Goal: Navigation & Orientation: Find specific page/section

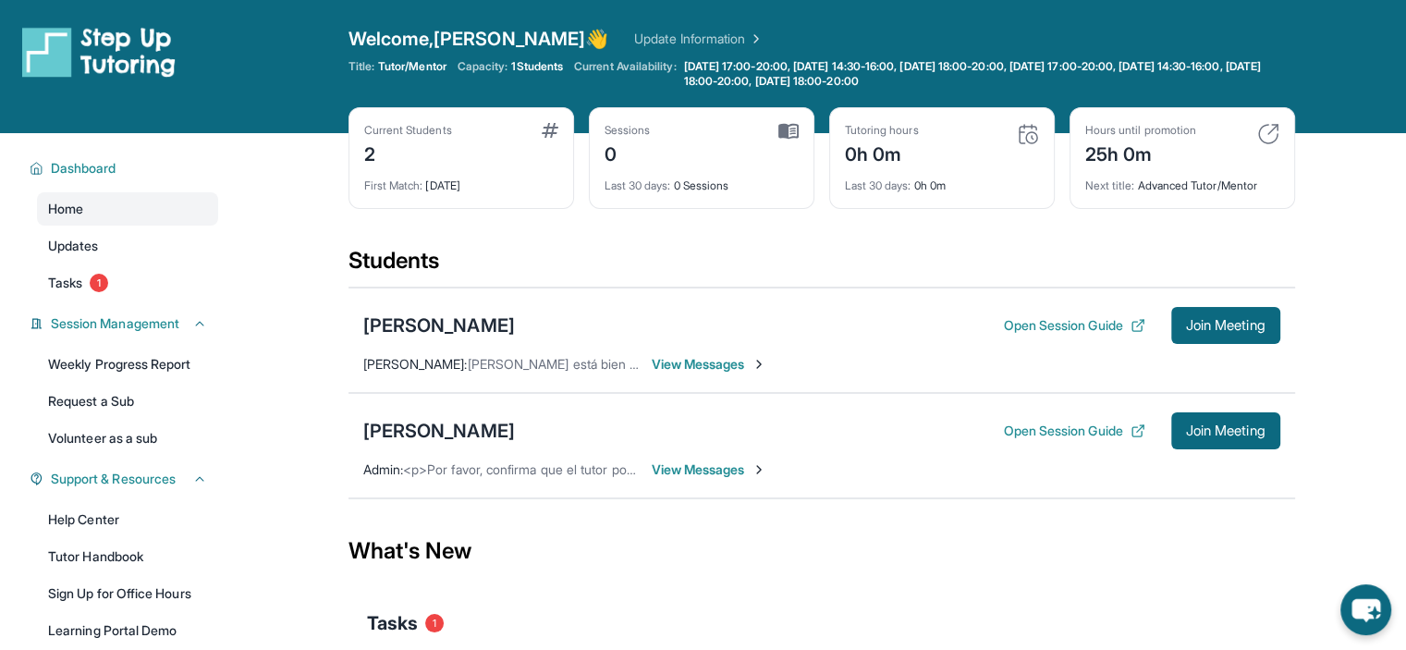
click at [699, 474] on span "View Messages" at bounding box center [710, 469] width 116 height 18
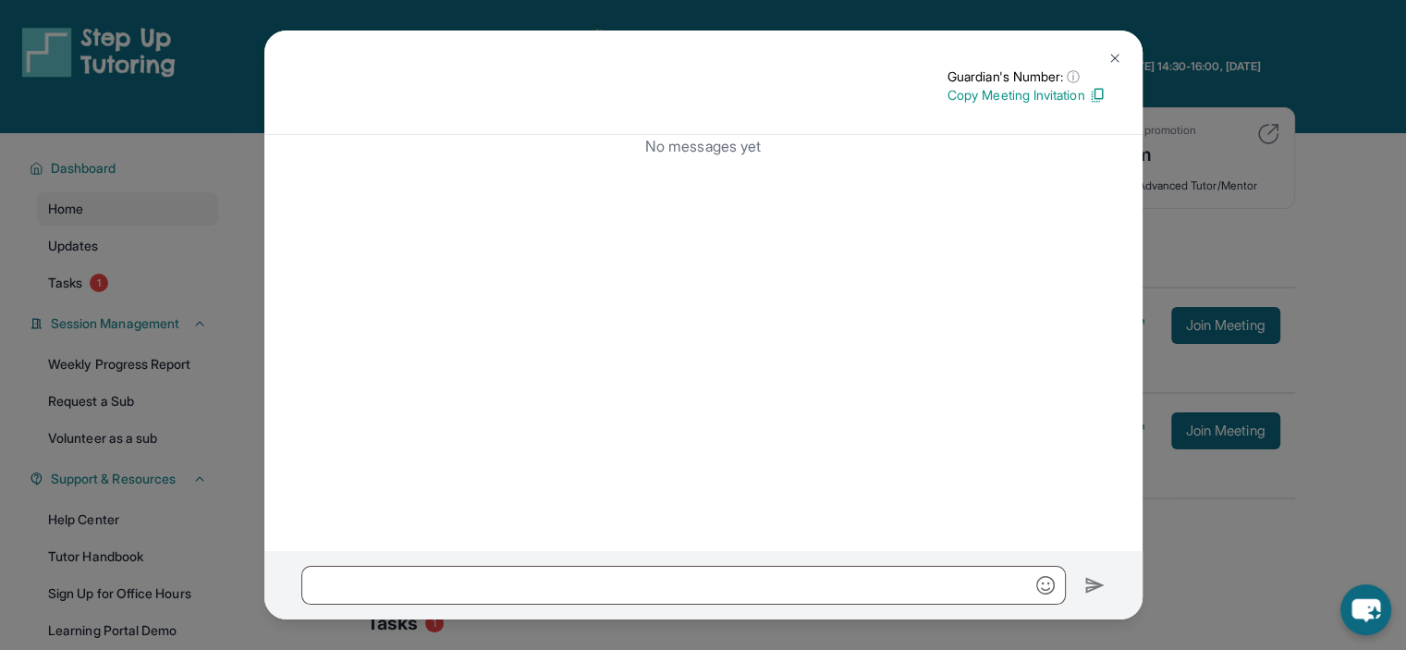
click at [1111, 59] on img at bounding box center [1114, 58] width 15 height 15
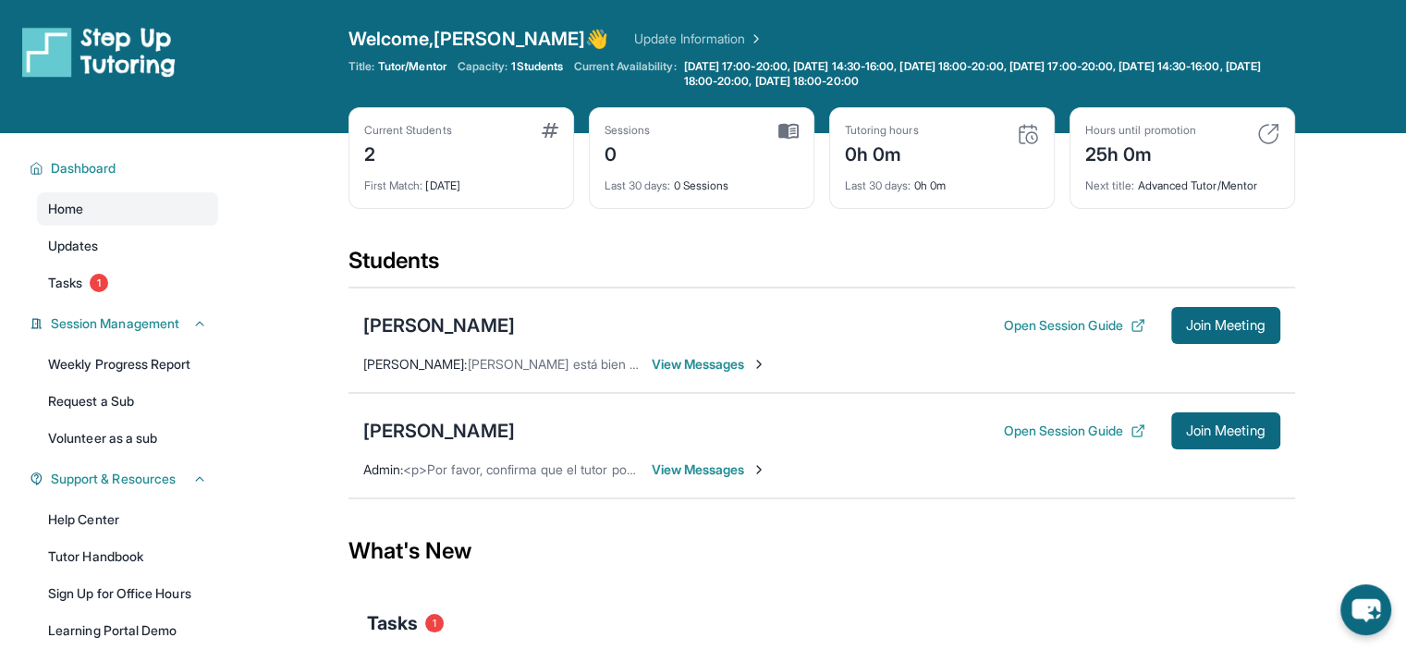
click at [723, 470] on span "View Messages" at bounding box center [710, 469] width 116 height 18
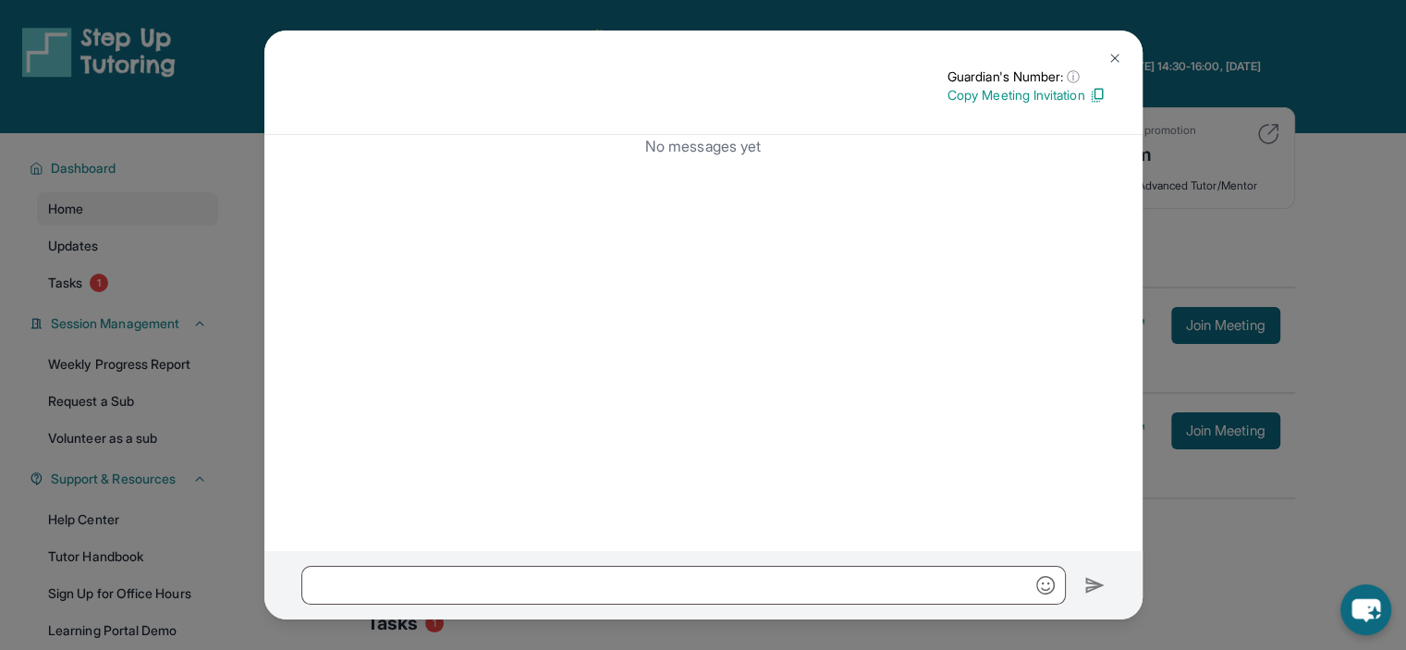
click at [250, 394] on div "Guardian's Number: ⓘ This isn't the guardian's real number — it's a private for…" at bounding box center [703, 325] width 1406 height 650
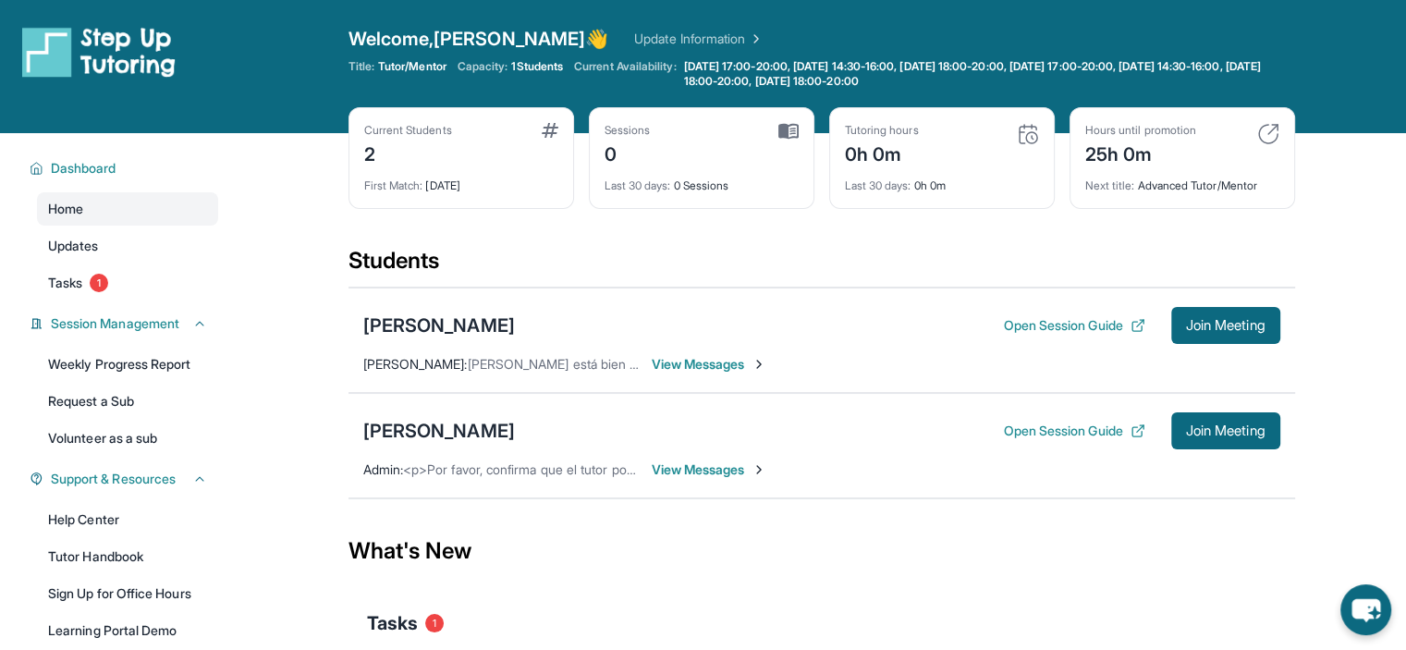
click at [689, 360] on span "View Messages" at bounding box center [710, 364] width 116 height 18
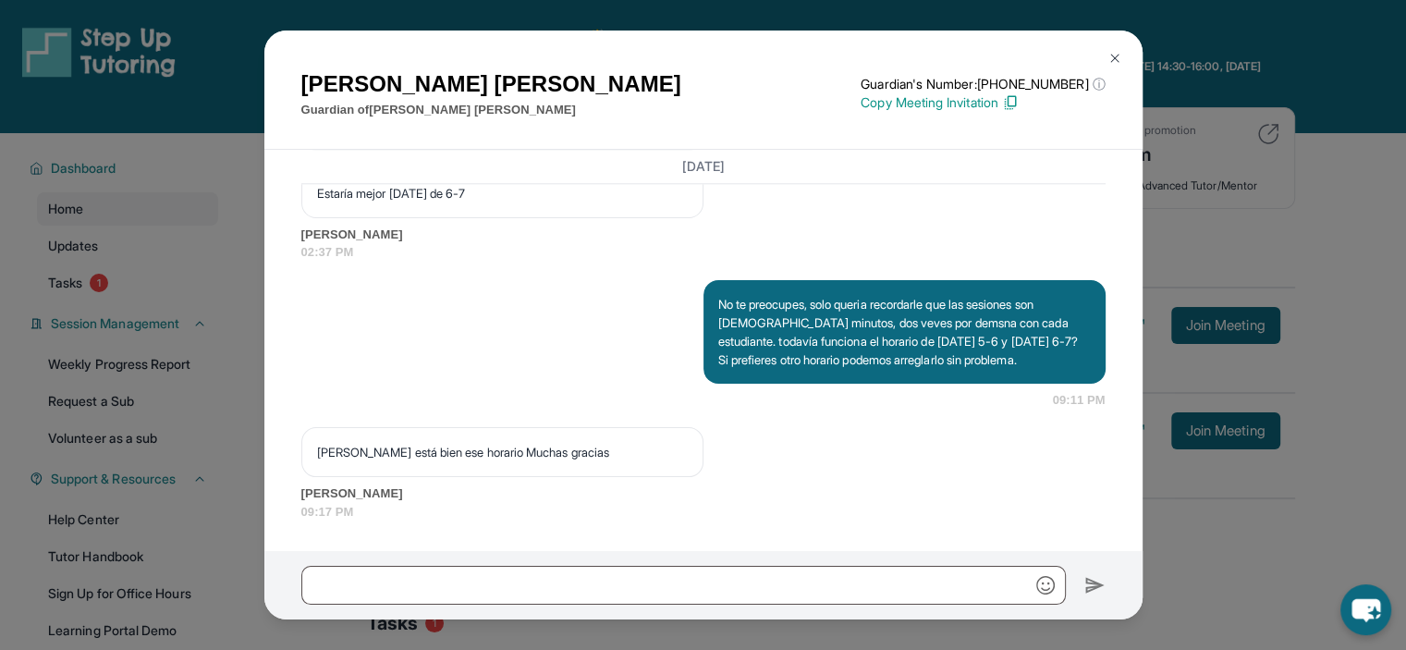
scroll to position [2216, 0]
click at [1352, 200] on div "Geraldine Wipperman Guardian of Brianna Wipperman Guardian's Number: +181829087…" at bounding box center [703, 325] width 1406 height 650
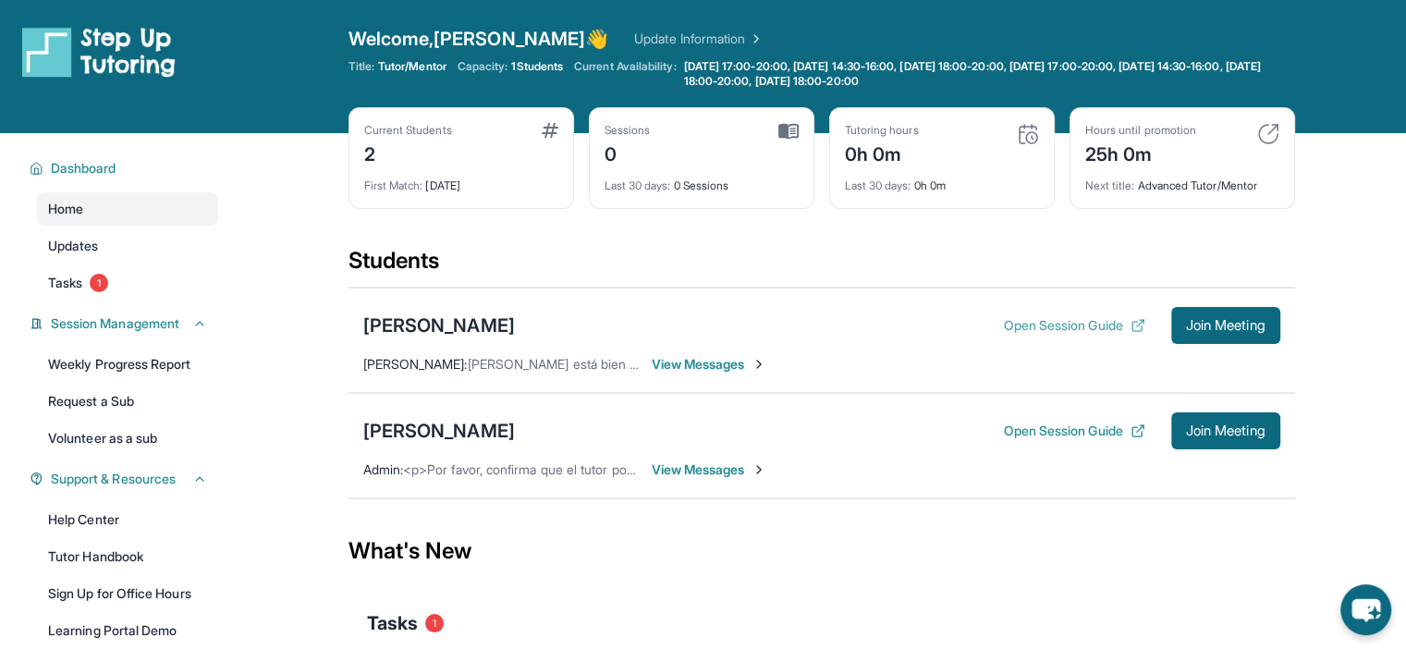
click at [1037, 327] on button "Open Session Guide" at bounding box center [1073, 325] width 141 height 18
click at [1060, 422] on button "Open Session Guide" at bounding box center [1073, 430] width 141 height 18
click at [577, 469] on span "<p>Por favor, confirma que el tutor podrá asistir a tu primera hora de reunión …" at bounding box center [745, 469] width 684 height 16
click at [695, 479] on div "[PERSON_NAME] Open Session Guide Join Meeting Admin : <p>Por favor, confirma qu…" at bounding box center [821, 445] width 946 height 105
click at [691, 471] on span "View Messages" at bounding box center [710, 469] width 116 height 18
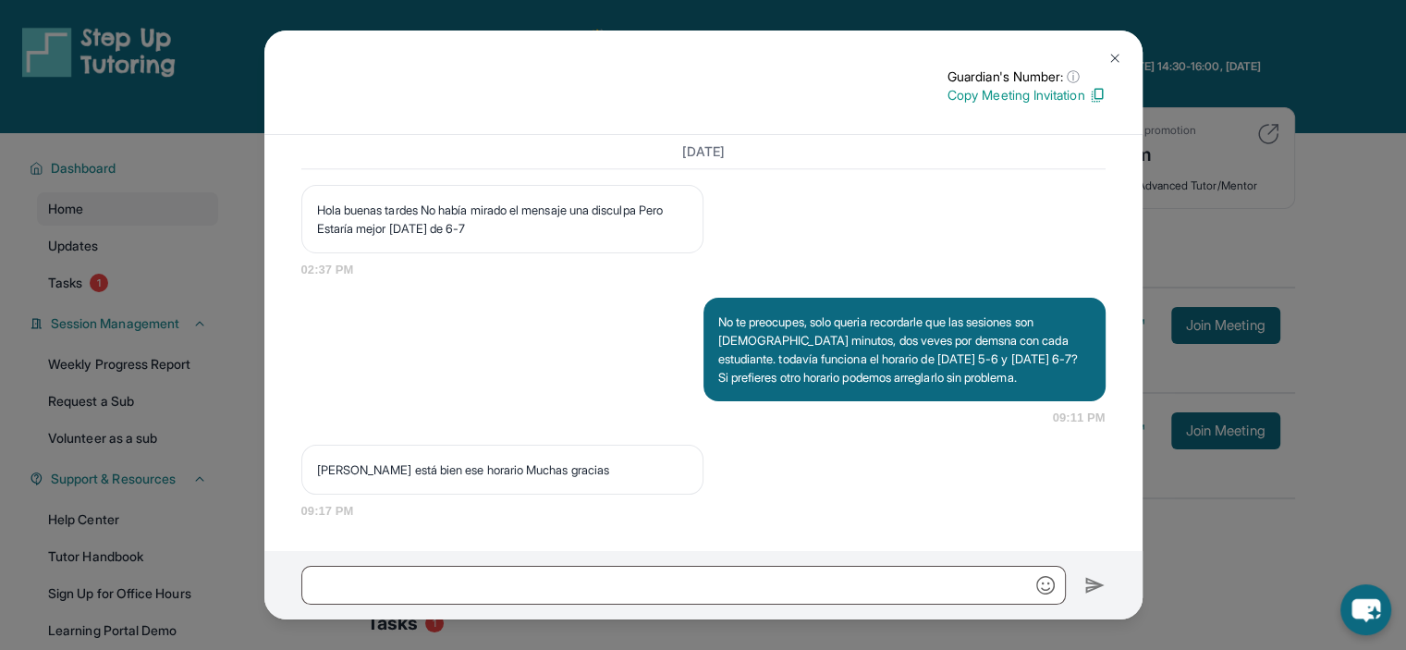
scroll to position [2166, 0]
click at [688, 637] on div "Guardian's Number: ⓘ This isn't the guardian's real number — it's a private for…" at bounding box center [703, 325] width 1406 height 650
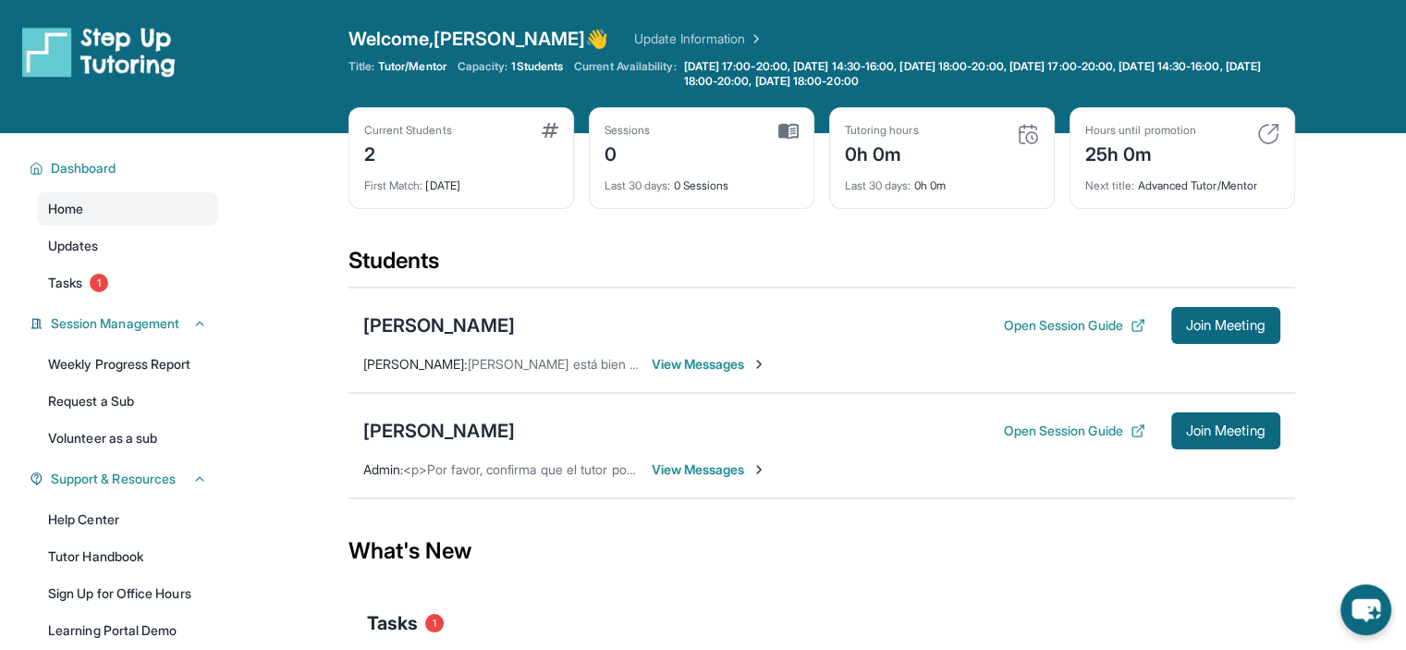
click at [691, 358] on span "View Messages" at bounding box center [710, 364] width 116 height 18
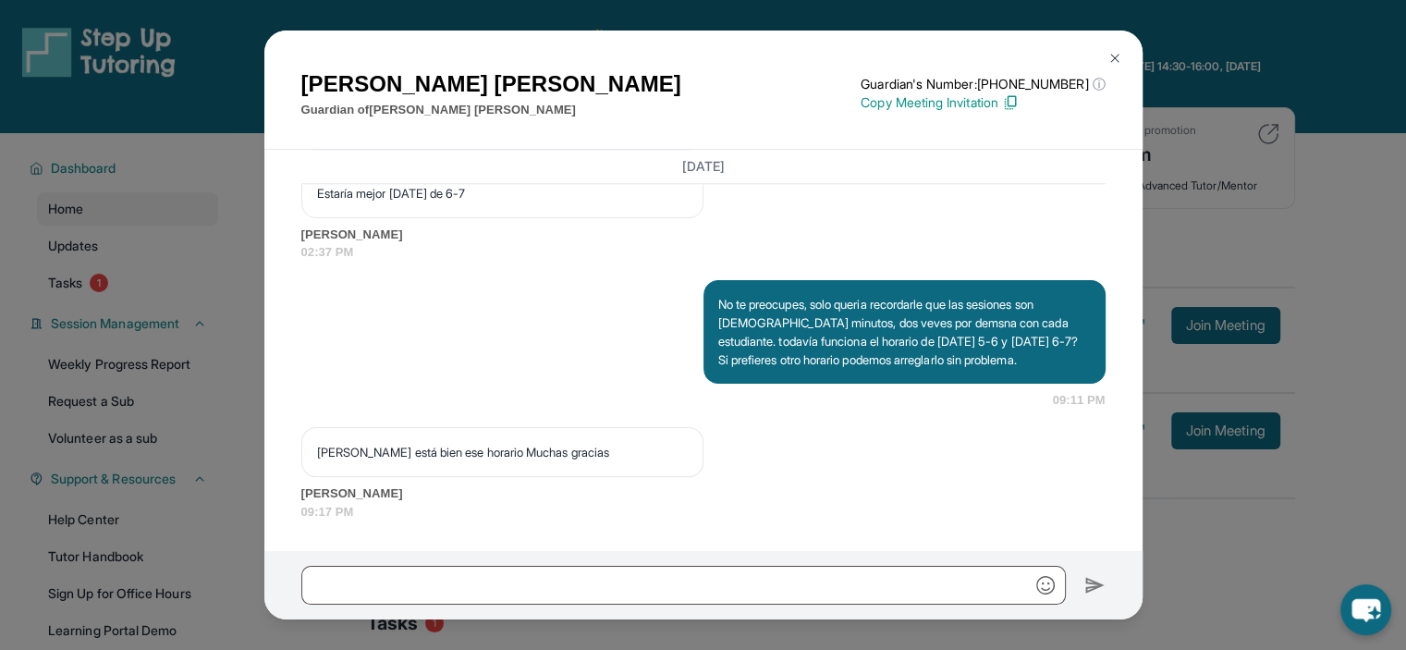
scroll to position [2216, 0]
click at [637, 638] on div "Geraldine Wipperman Guardian of Brianna Wipperman Guardian's Number: +181829087…" at bounding box center [703, 325] width 1406 height 650
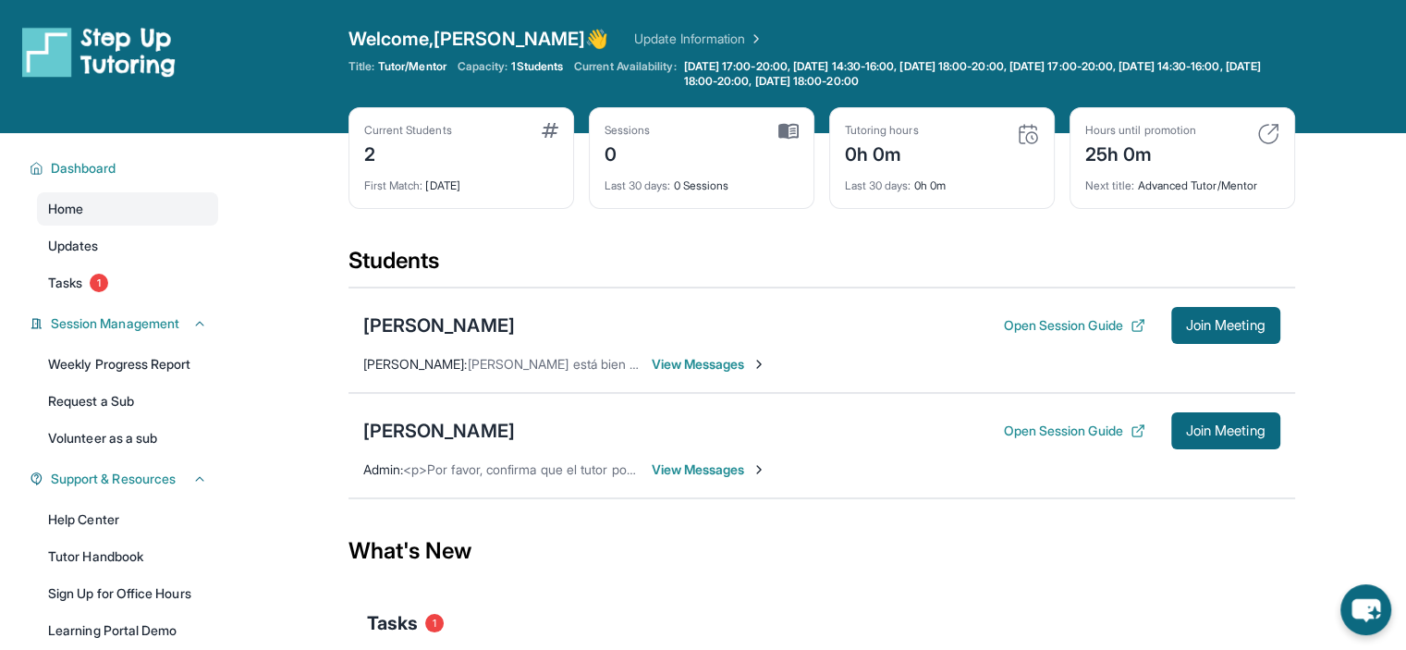
click at [702, 475] on span "View Messages" at bounding box center [710, 469] width 116 height 18
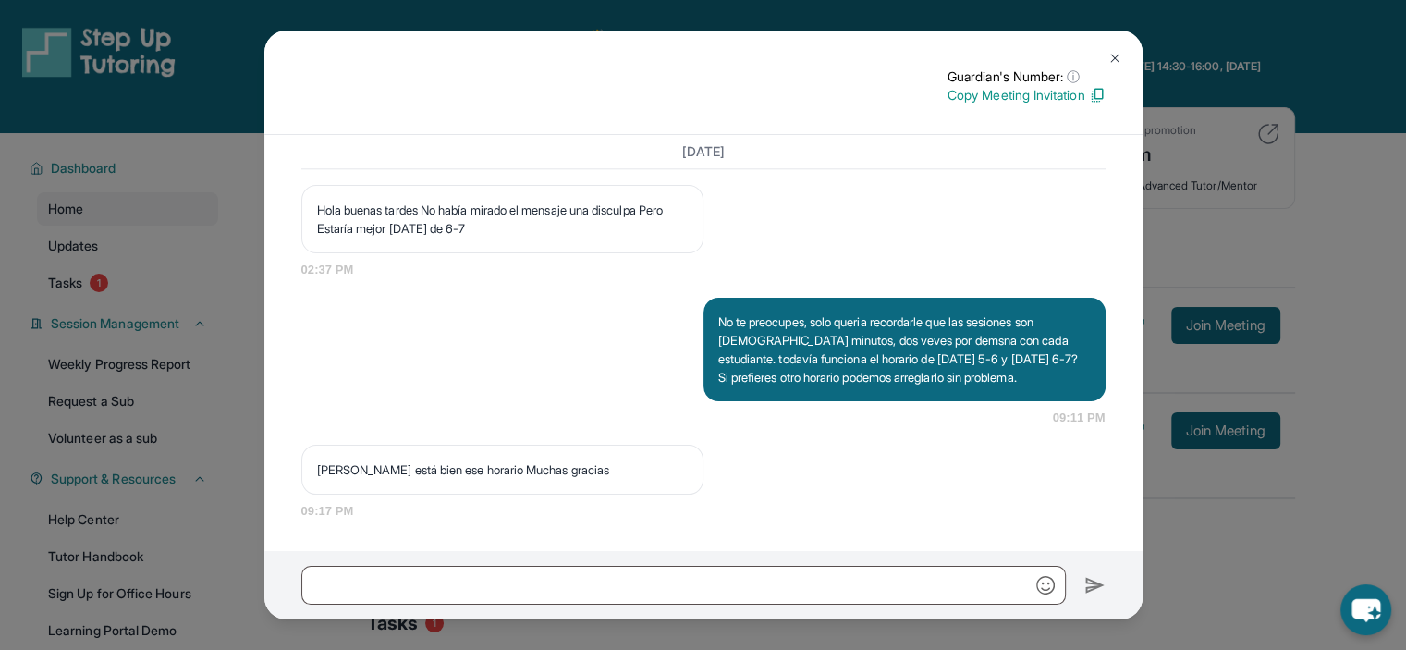
scroll to position [2166, 0]
click at [1107, 66] on img at bounding box center [1114, 58] width 15 height 15
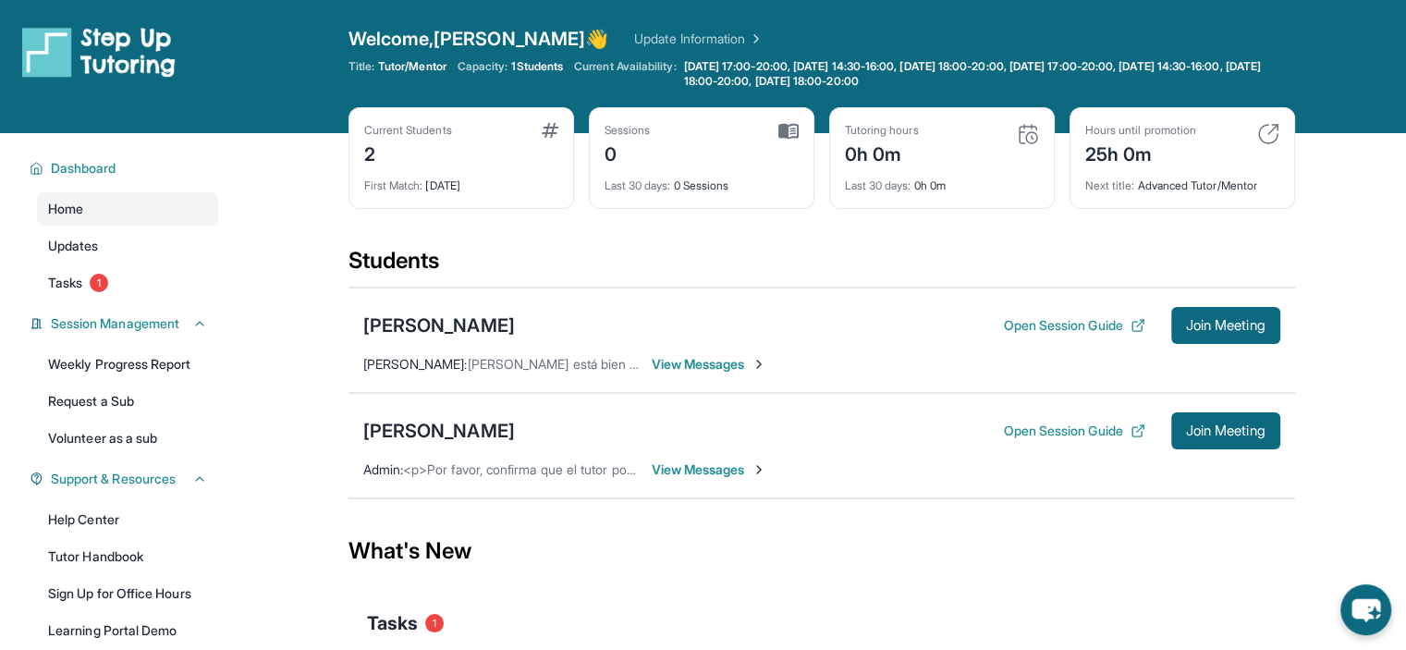
click at [697, 470] on span "View Messages" at bounding box center [710, 469] width 116 height 18
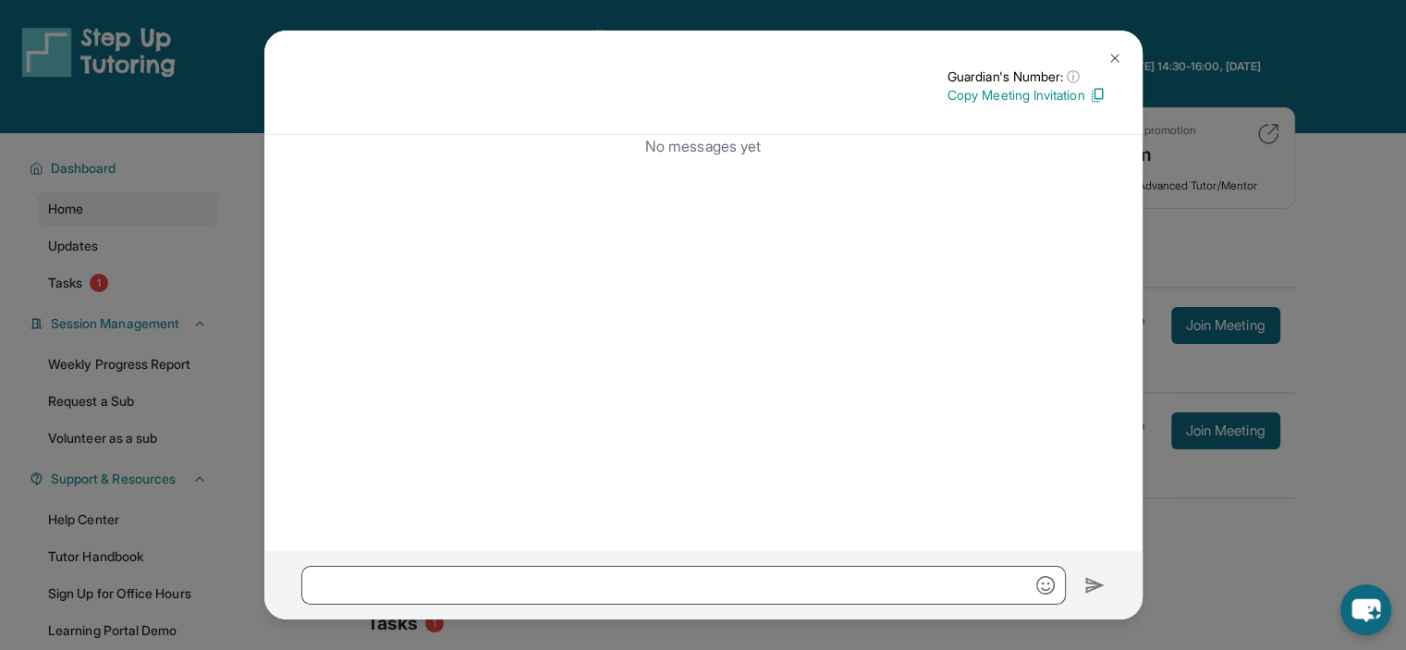
click at [1301, 295] on div "Guardian's Number: ⓘ This isn't the guardian's real number — it's a private for…" at bounding box center [703, 325] width 1406 height 650
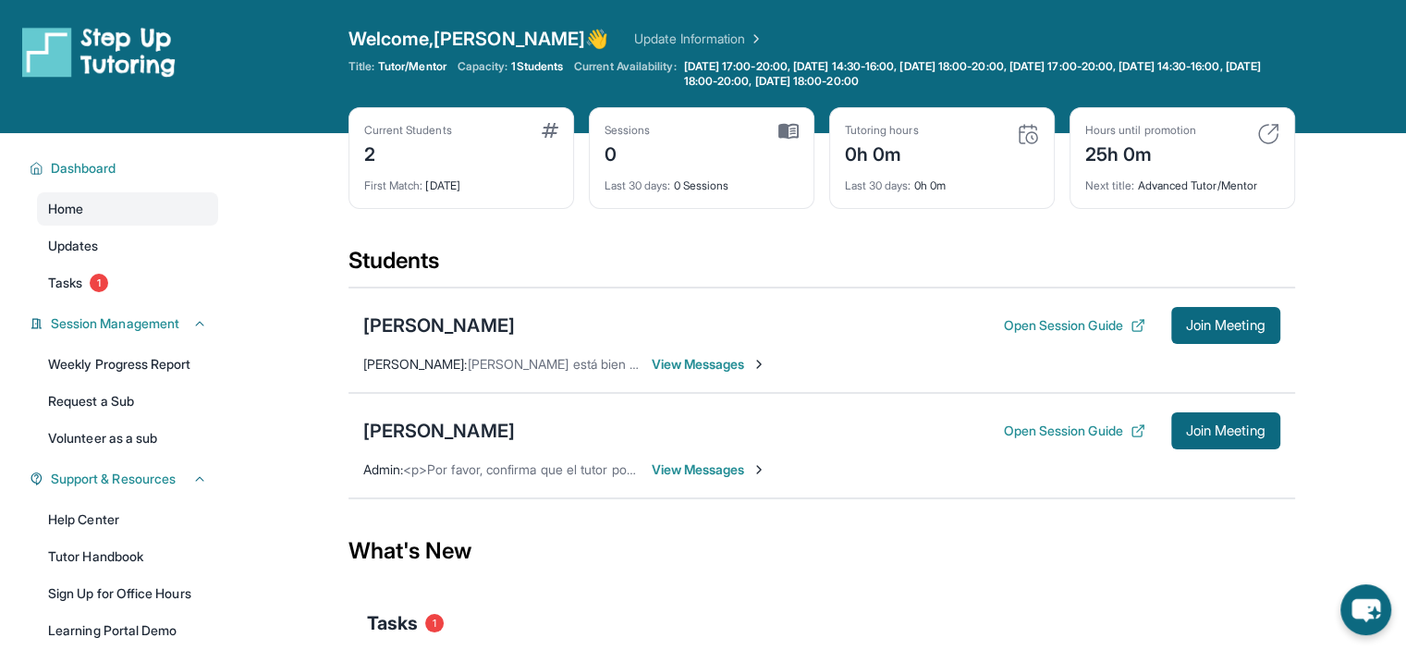
click at [1270, 128] on img at bounding box center [1268, 134] width 22 height 22
click at [722, 479] on div "[PERSON_NAME] Open Session Guide Join Meeting Admin : <p>Por favor, confirma qu…" at bounding box center [821, 445] width 946 height 105
click at [716, 475] on span "View Messages" at bounding box center [710, 469] width 116 height 18
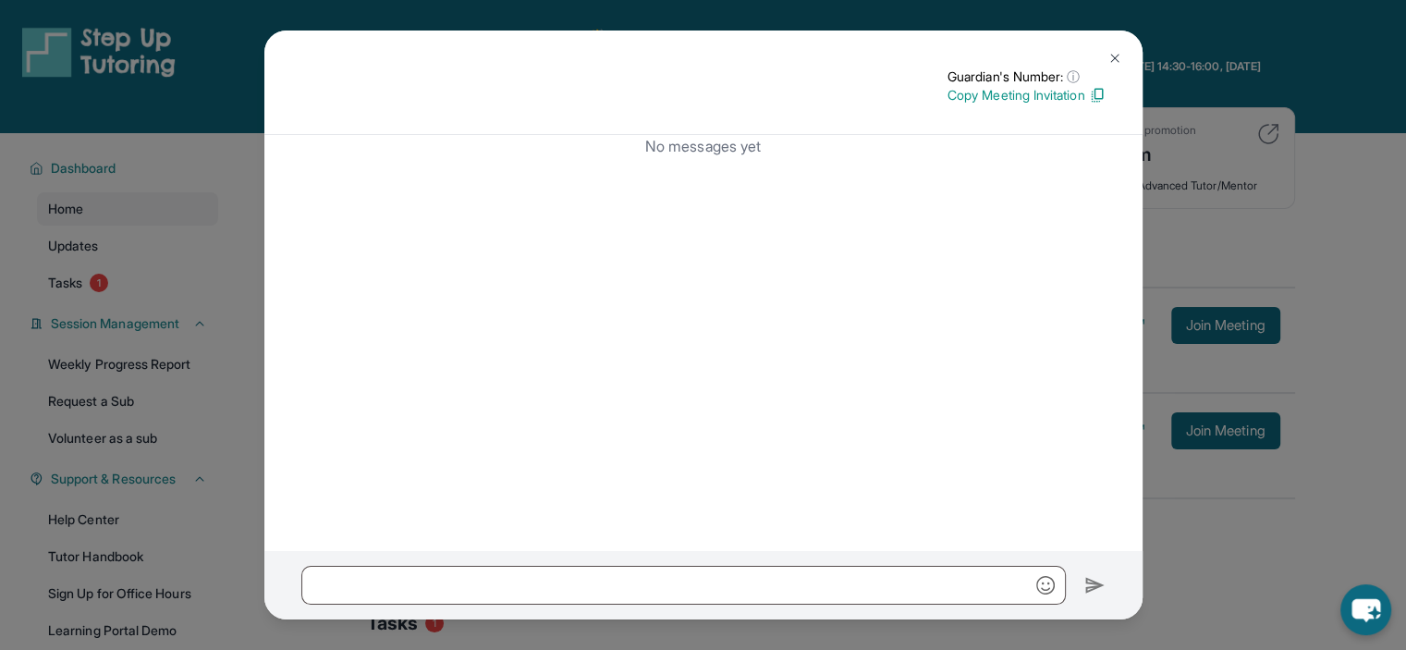
click at [1207, 135] on div "Guardian's Number: ⓘ This isn't the guardian's real number — it's a private for…" at bounding box center [703, 325] width 1406 height 650
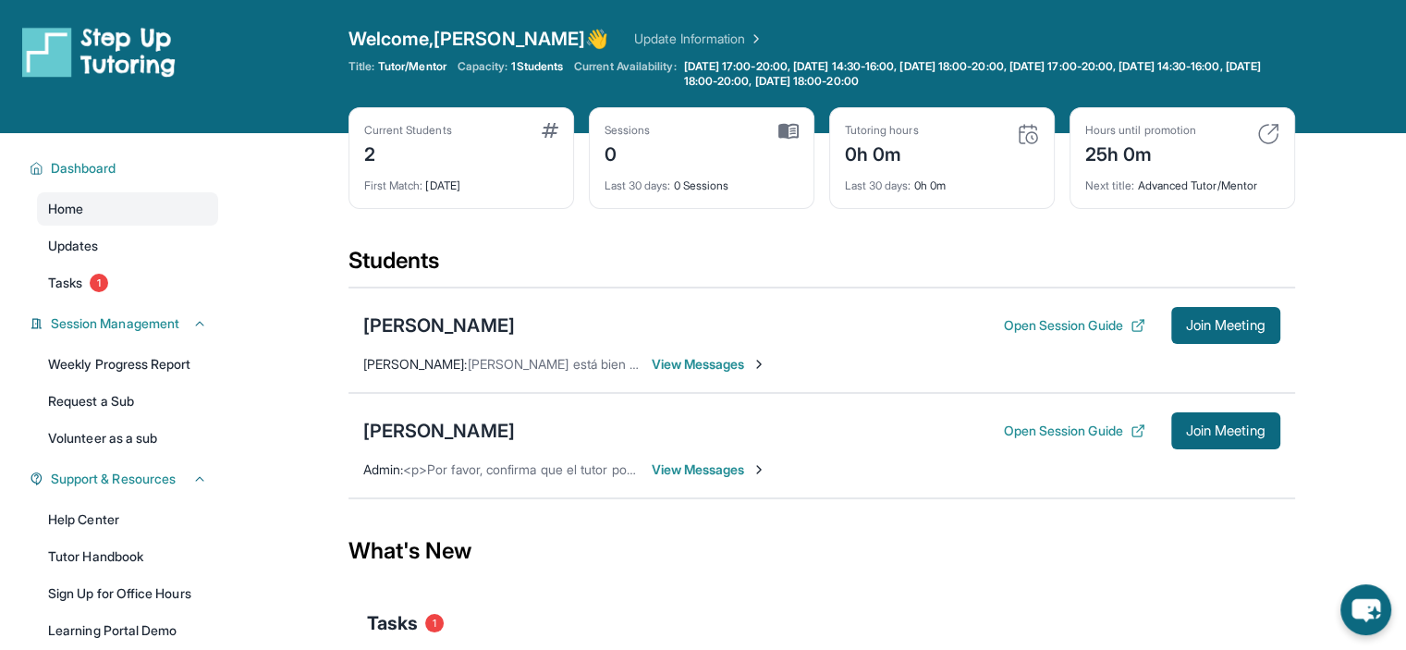
click at [634, 34] on link "Update Information" at bounding box center [698, 39] width 129 height 18
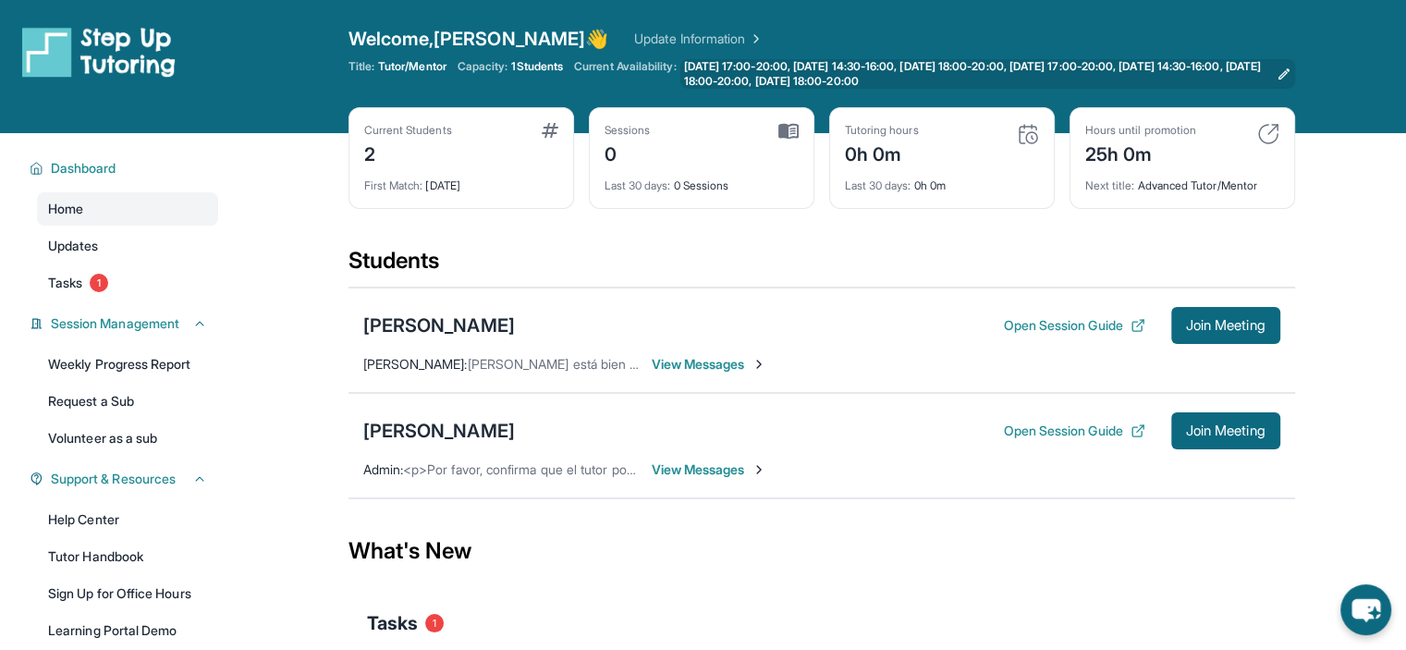
click at [849, 66] on span "[DATE] 17:00-20:00, [DATE] 14:30-16:00, [DATE] 18:00-20:00, [DATE] 17:00-20:00,…" at bounding box center [976, 74] width 585 height 30
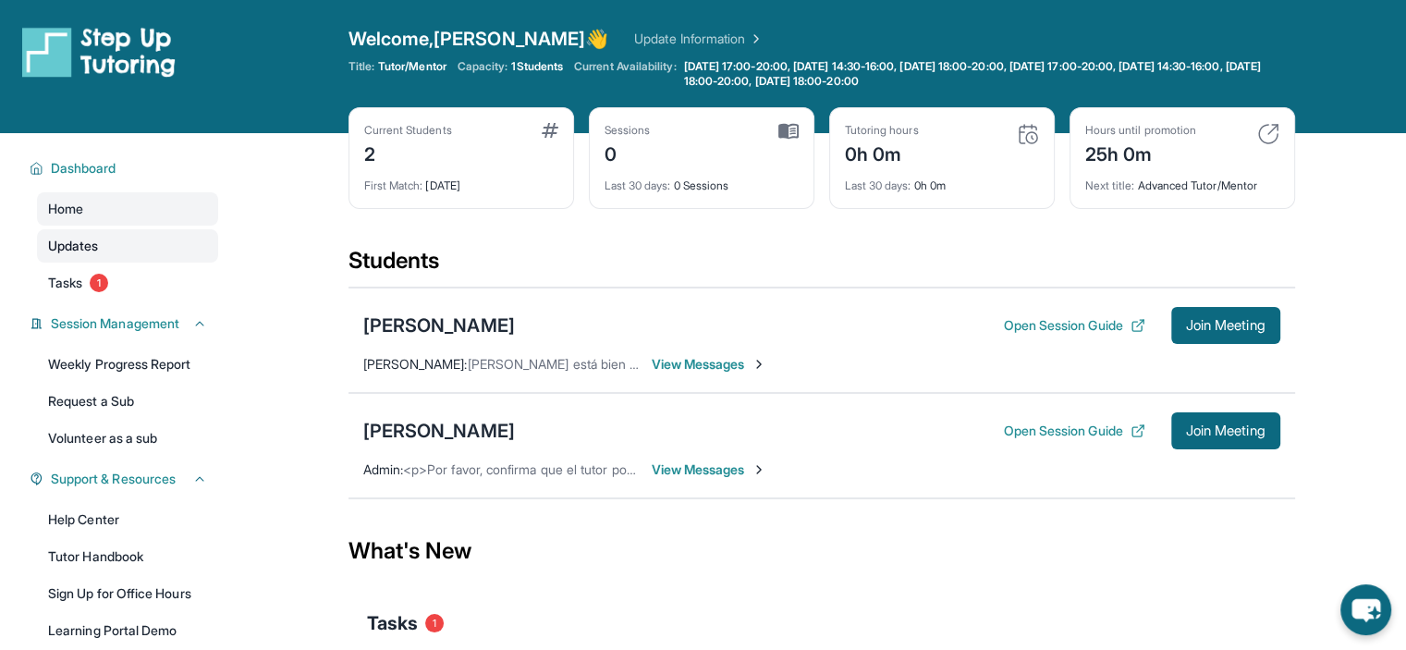
click at [131, 243] on link "Updates" at bounding box center [127, 245] width 181 height 33
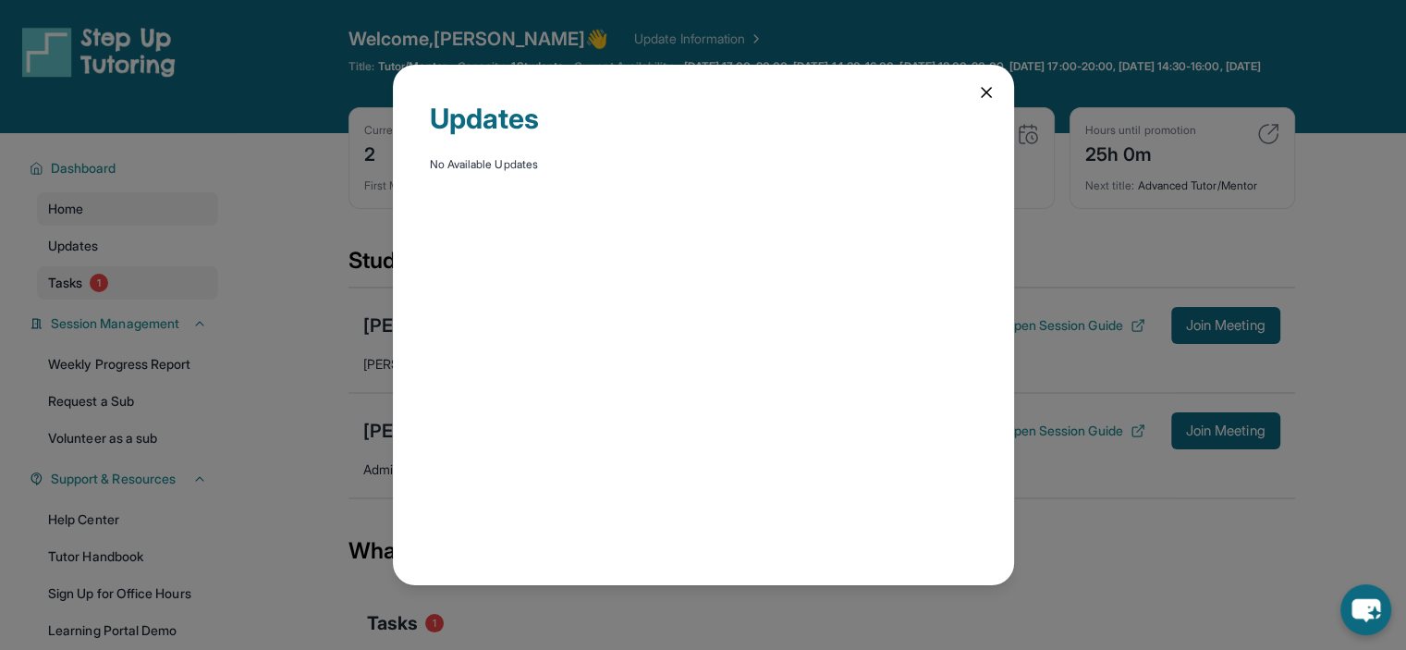
click at [203, 277] on div "Updates No Available Updates" at bounding box center [703, 325] width 1406 height 650
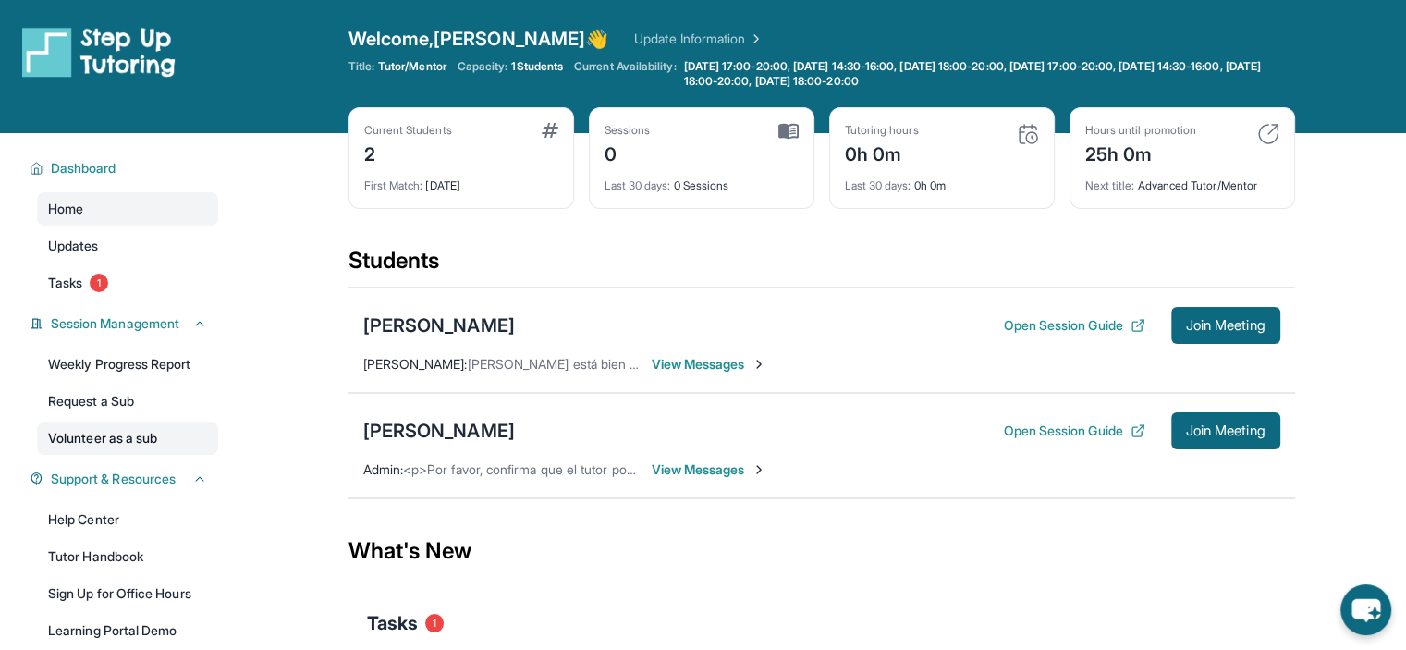
scroll to position [190, 0]
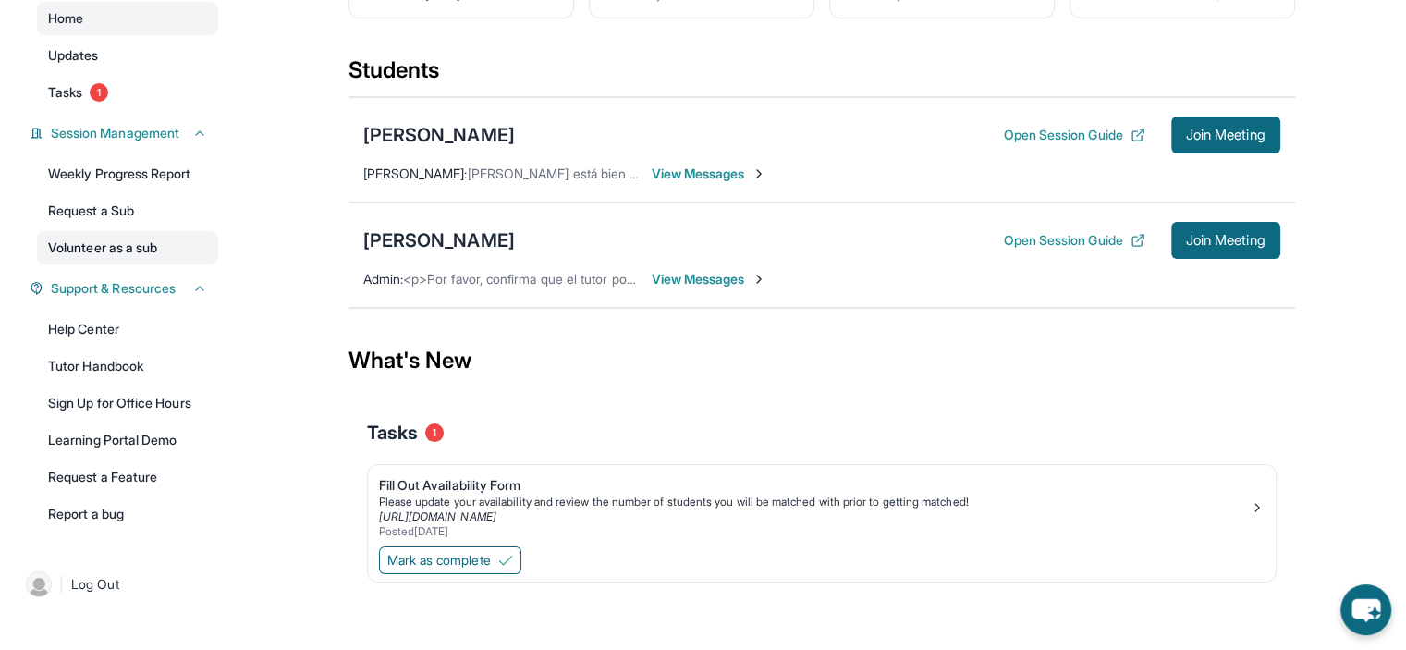
click at [149, 249] on link "Volunteer as a sub" at bounding box center [127, 247] width 181 height 33
click at [141, 491] on link "Request a Feature" at bounding box center [127, 476] width 181 height 33
